Goal: Task Accomplishment & Management: Manage account settings

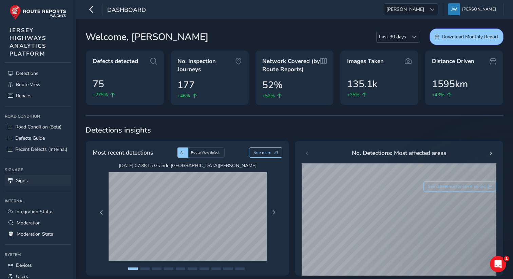
scroll to position [58, 0]
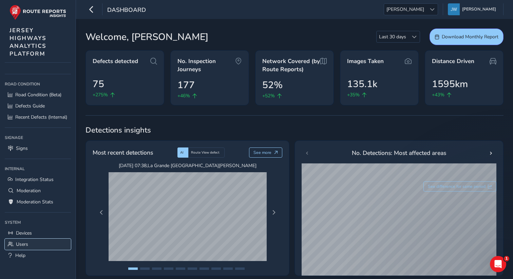
click at [25, 240] on link "Users" at bounding box center [38, 244] width 66 height 11
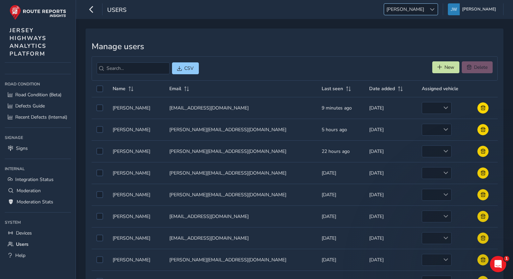
click at [434, 9] on div at bounding box center [432, 9] width 11 height 11
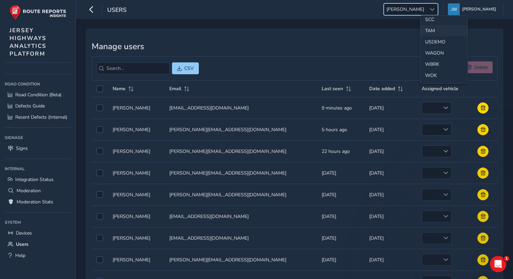
click at [429, 32] on li "TAM" at bounding box center [444, 30] width 47 height 11
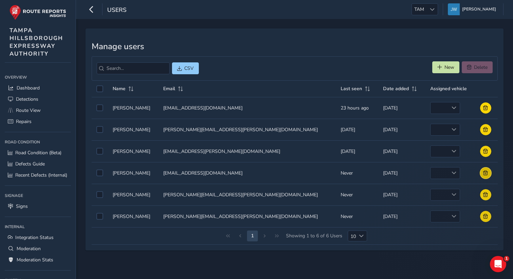
click at [484, 174] on span at bounding box center [486, 173] width 5 height 5
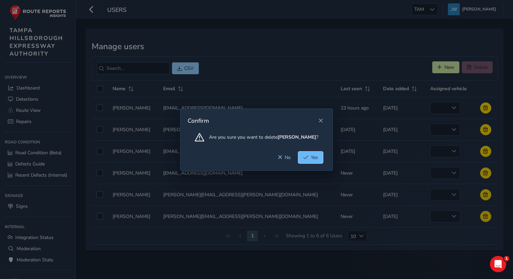
click at [312, 161] on button "Yes" at bounding box center [310, 158] width 25 height 12
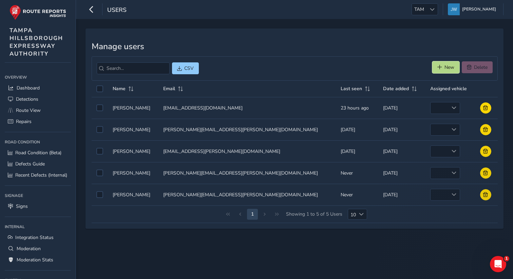
click at [445, 70] on span "New" at bounding box center [450, 67] width 10 height 6
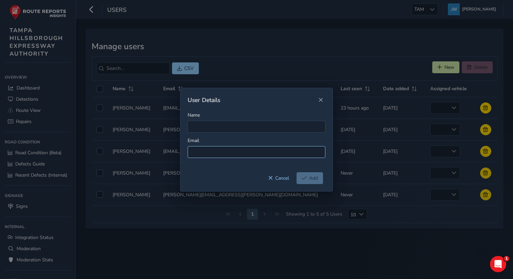
click at [216, 154] on input at bounding box center [257, 152] width 138 height 12
type input "[EMAIL_ADDRESS][DOMAIN_NAME]"
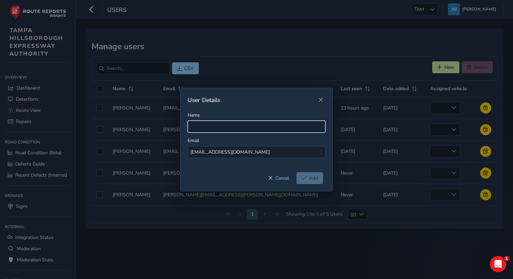
click at [204, 131] on input "Name" at bounding box center [257, 127] width 138 height 12
type input "[PERSON_NAME]"
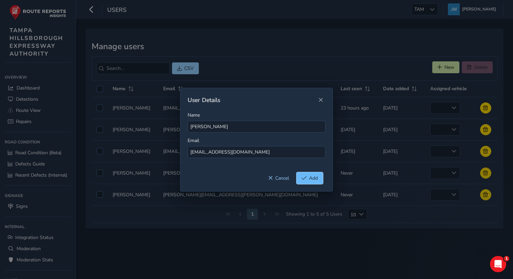
click at [313, 179] on span "Add" at bounding box center [313, 178] width 9 height 6
